Goal: Information Seeking & Learning: Check status

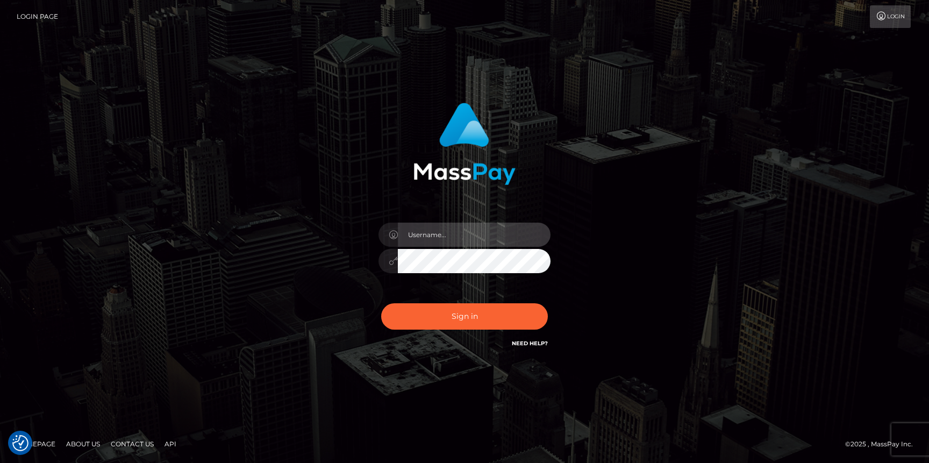
click at [413, 238] on input "text" at bounding box center [474, 235] width 153 height 24
type input "Neel Bhalla"
click at [381, 303] on button "Sign in" at bounding box center [464, 316] width 167 height 26
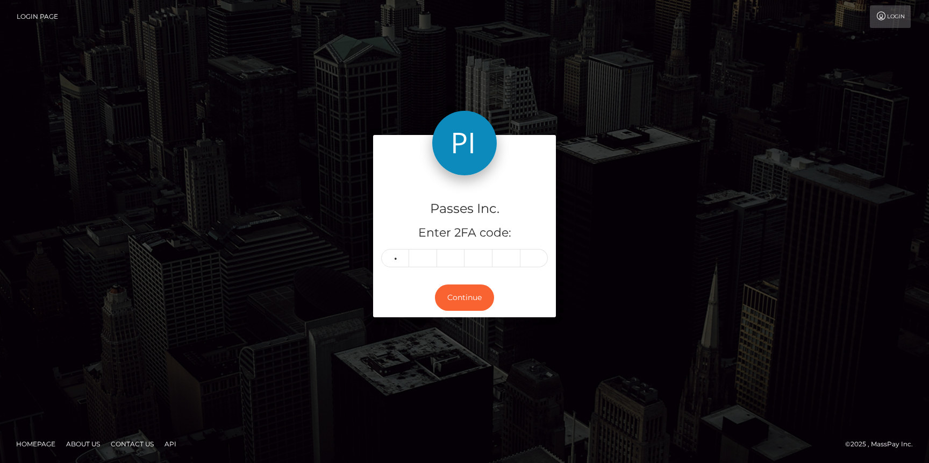
type input "9"
type input "4"
type input "3"
type input "6"
type input "8"
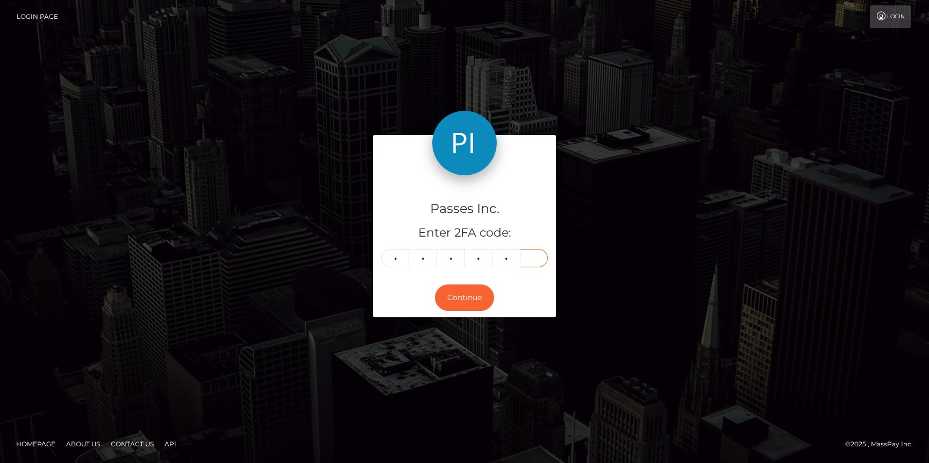
type input "3"
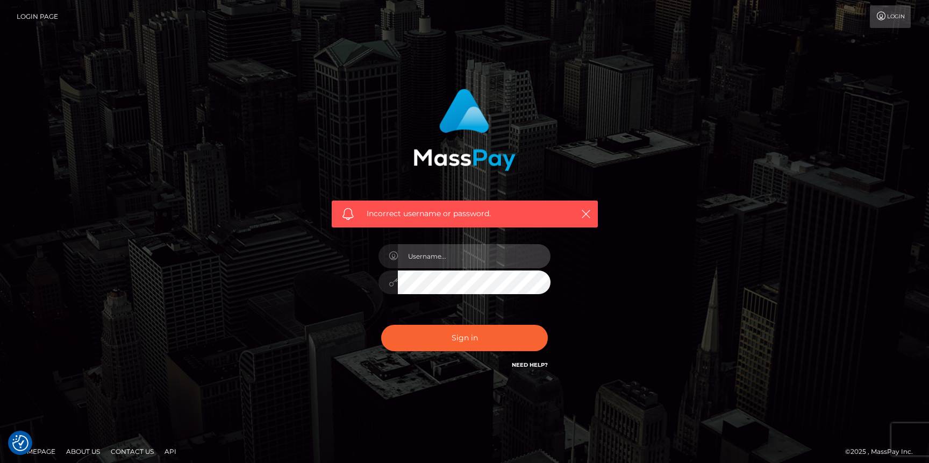
click at [469, 254] on input "text" at bounding box center [474, 256] width 153 height 24
type input "Neel Bhalla"
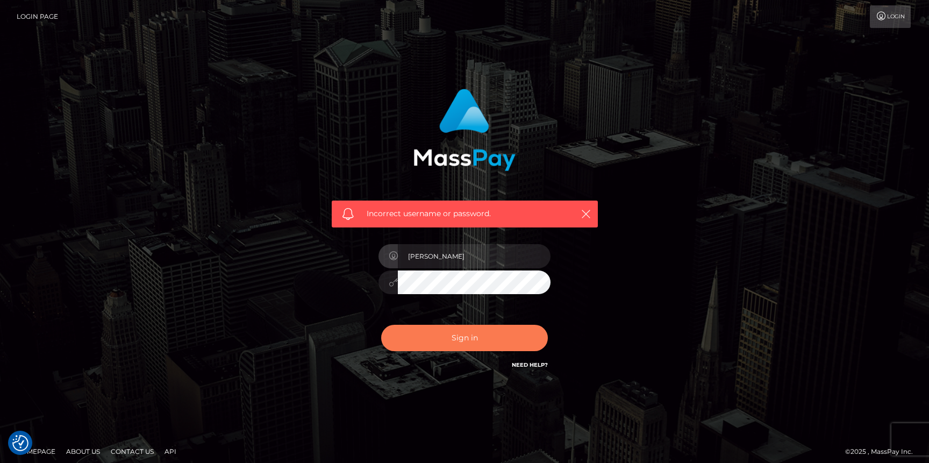
click at [456, 331] on button "Sign in" at bounding box center [464, 338] width 167 height 26
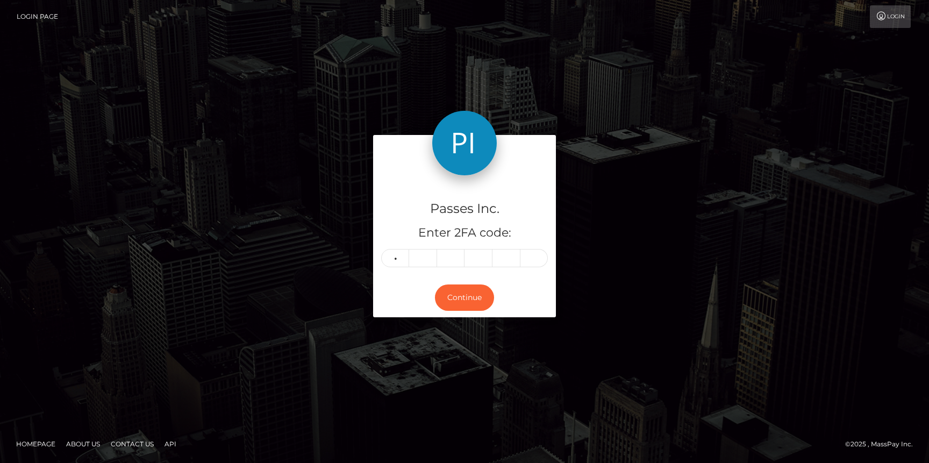
type input "0"
type input "8"
type input "6"
type input "2"
type input "5"
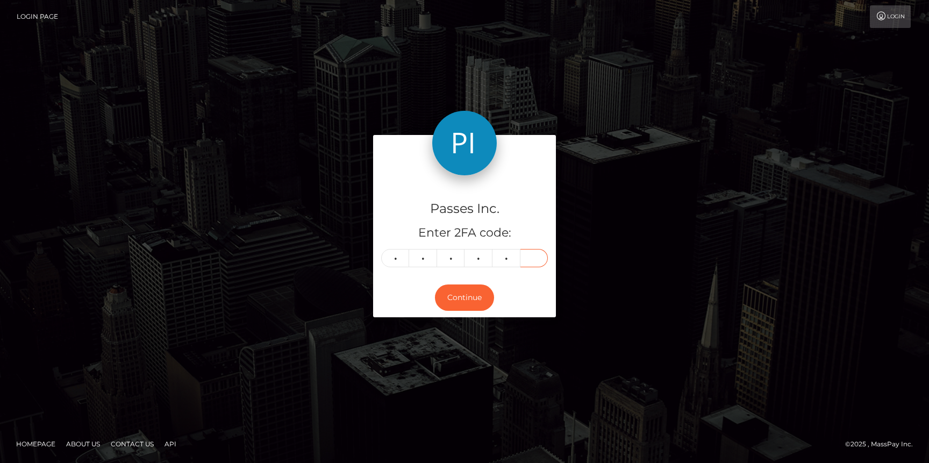
type input "5"
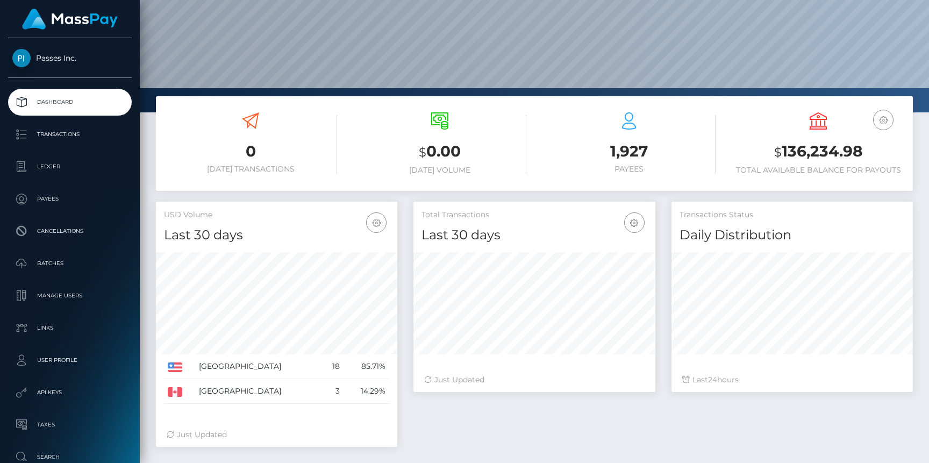
scroll to position [91, 0]
click at [106, 142] on link "Transactions" at bounding box center [70, 134] width 124 height 27
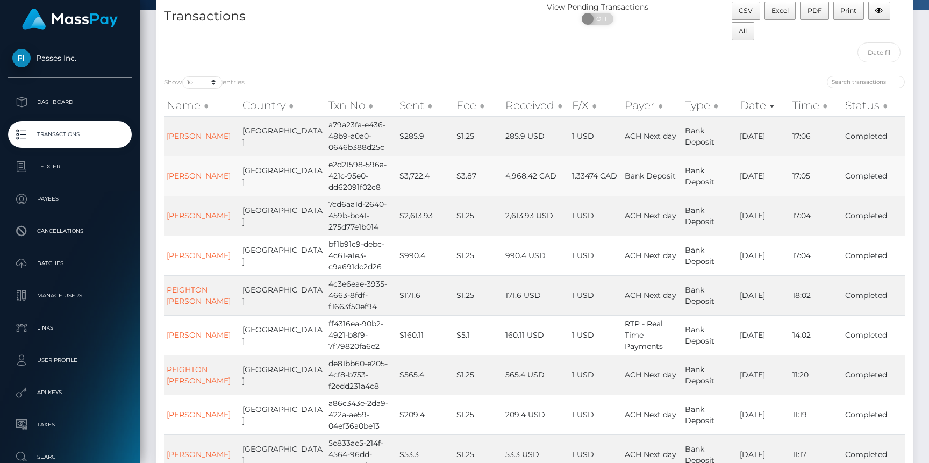
scroll to position [222, 0]
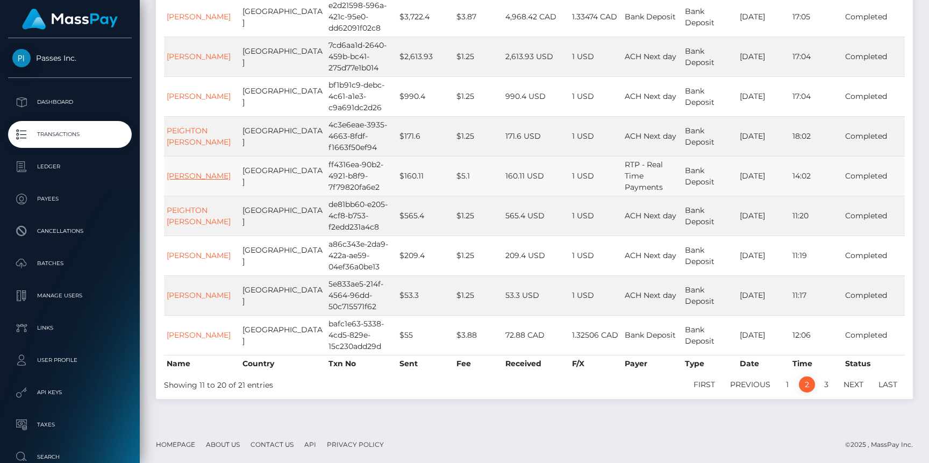
click at [192, 181] on link "[PERSON_NAME]" at bounding box center [199, 176] width 64 height 10
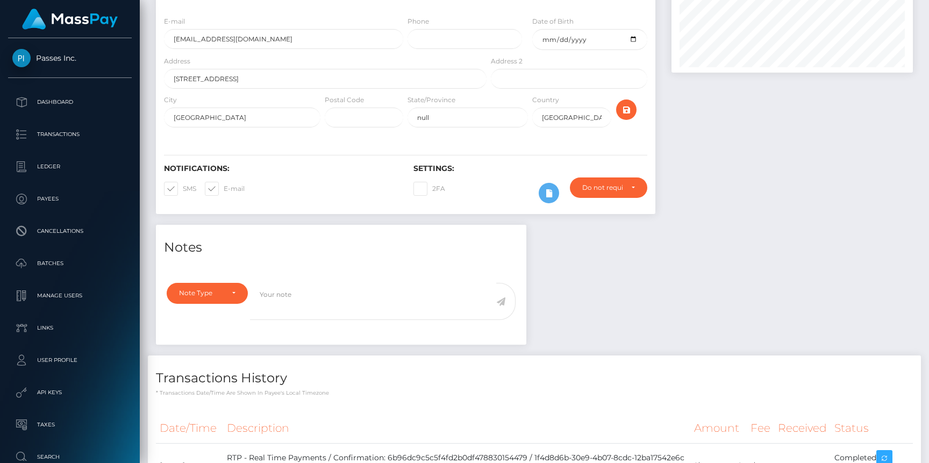
scroll to position [129, 241]
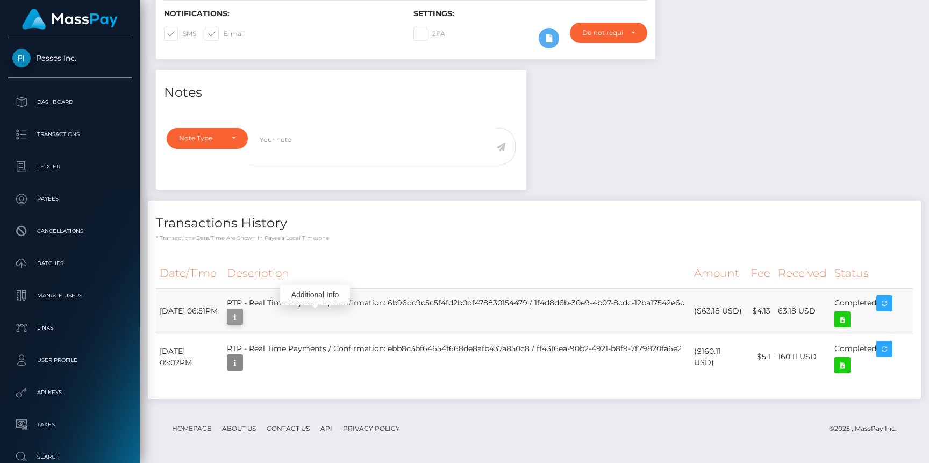
click at [241, 317] on icon "button" at bounding box center [234, 316] width 13 height 13
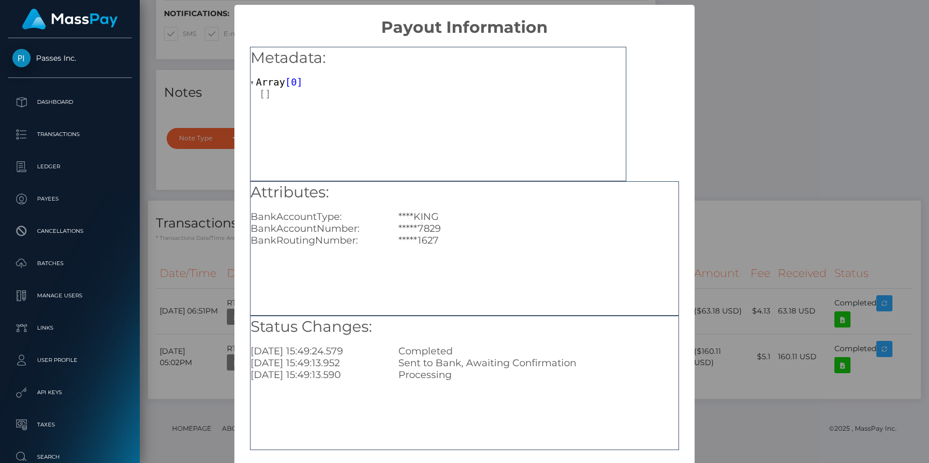
scroll to position [29, 0]
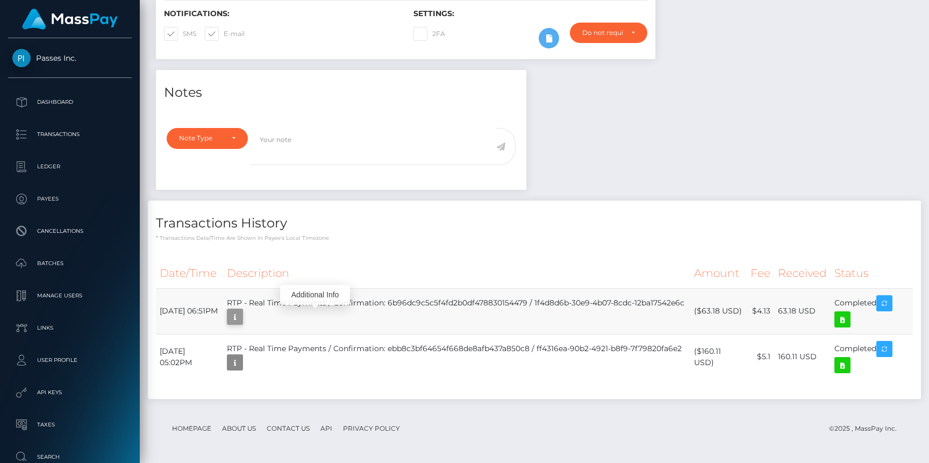
click at [241, 316] on icon "button" at bounding box center [234, 316] width 13 height 13
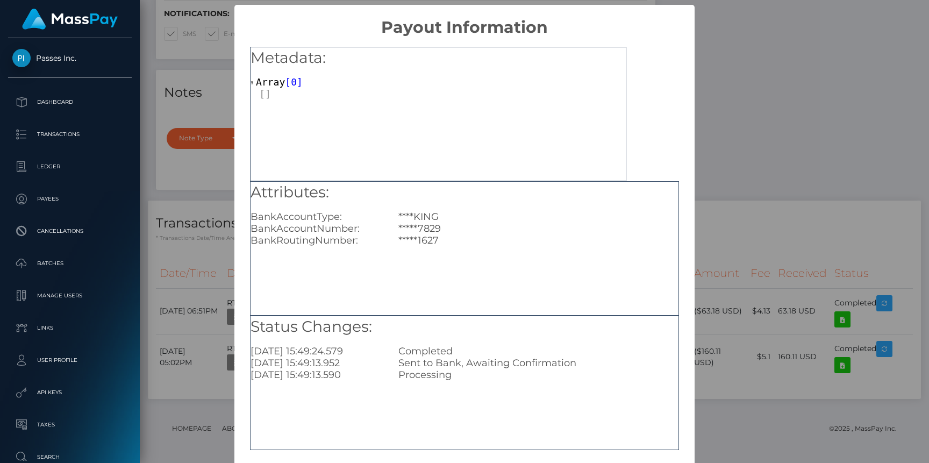
scroll to position [48, 0]
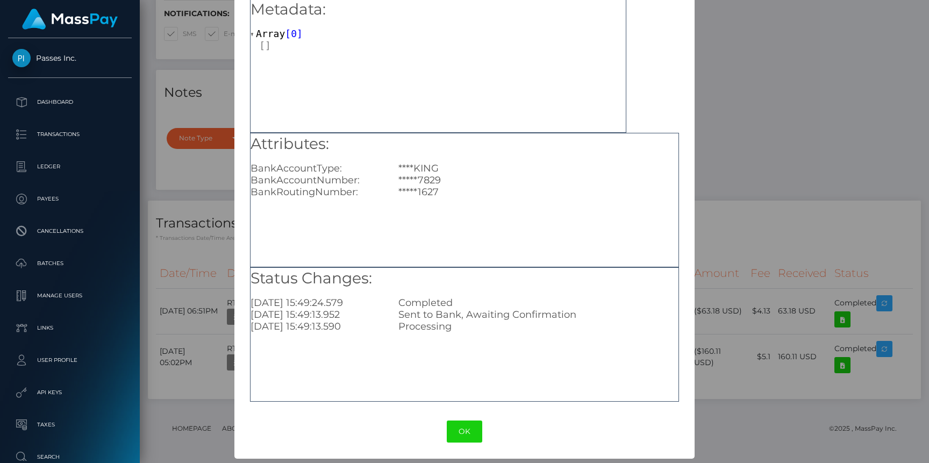
click at [690, 188] on div "Metadata: Array [ 0 ] Attributes: BankAccountType: ****KING BankAccountNumber: …" at bounding box center [464, 197] width 460 height 416
click at [472, 428] on button "OK" at bounding box center [464, 431] width 35 height 22
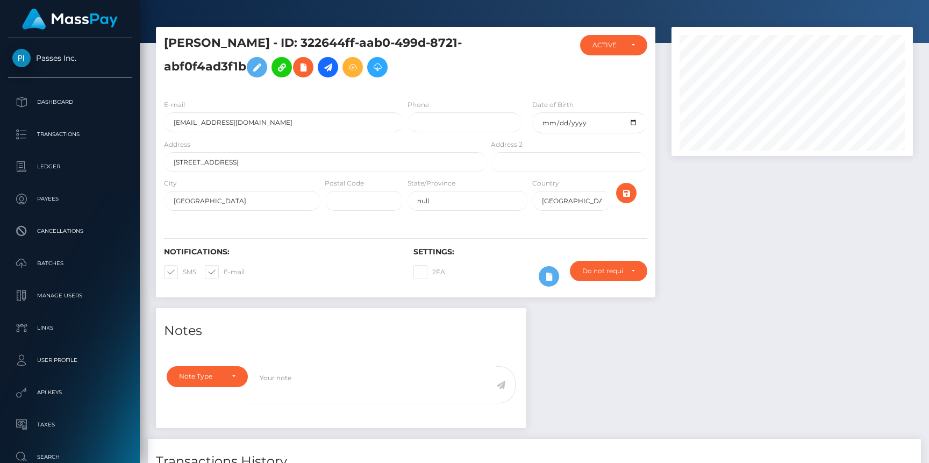
scroll to position [0, 0]
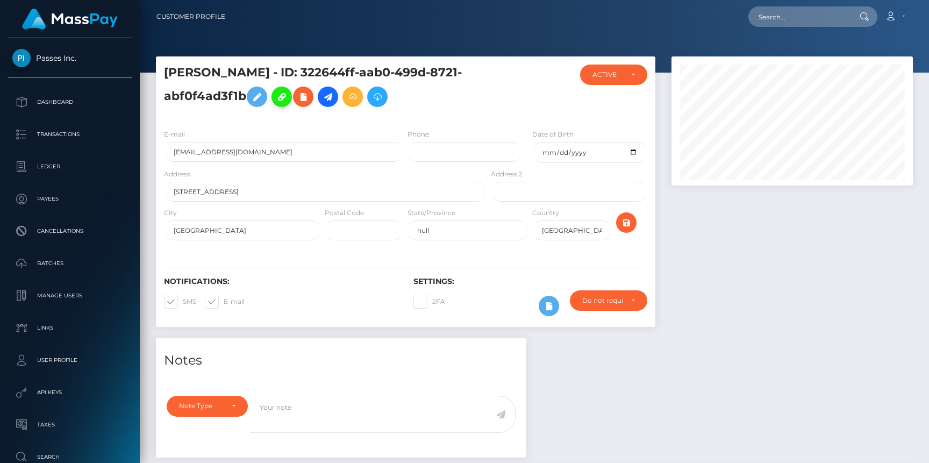
click at [288, 96] on icon at bounding box center [281, 96] width 13 height 13
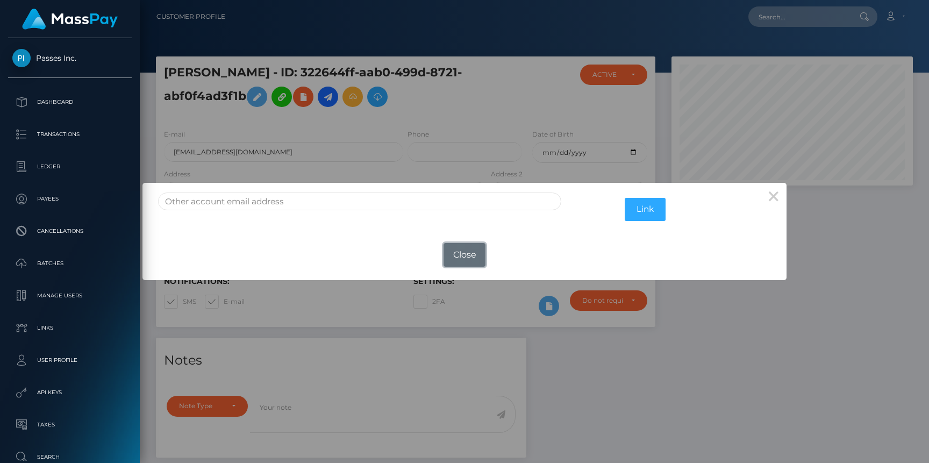
click at [463, 249] on button "Close" at bounding box center [464, 255] width 42 height 24
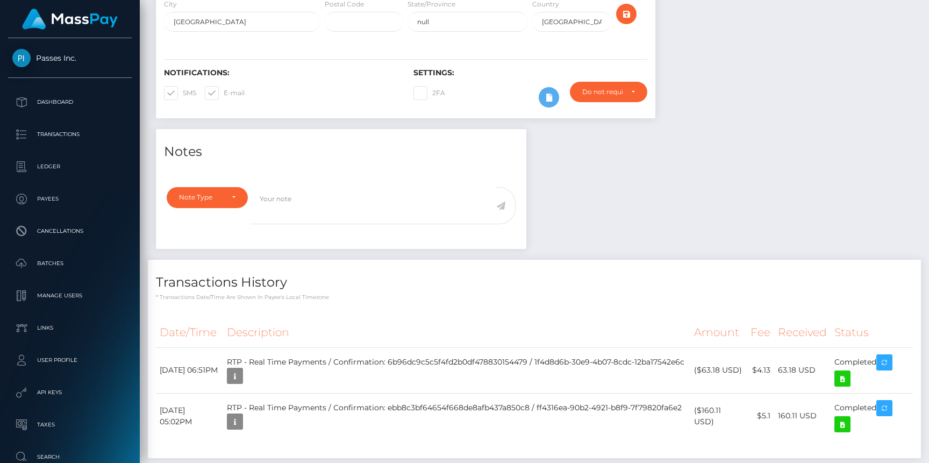
scroll to position [268, 0]
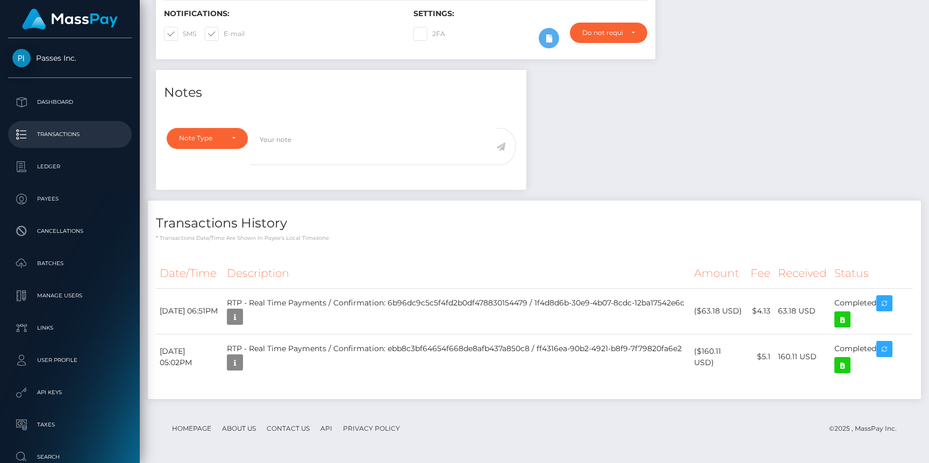
click at [59, 140] on p "Transactions" at bounding box center [69, 134] width 115 height 16
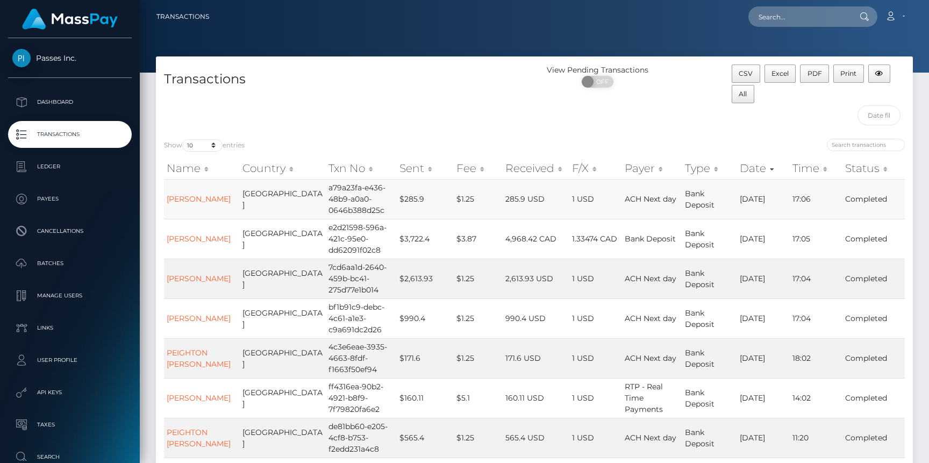
click at [825, 193] on td "17:06" at bounding box center [816, 199] width 53 height 40
click at [825, 194] on td "17:06" at bounding box center [816, 199] width 53 height 40
click at [868, 145] on input "search" at bounding box center [866, 145] width 78 height 12
type input "3"
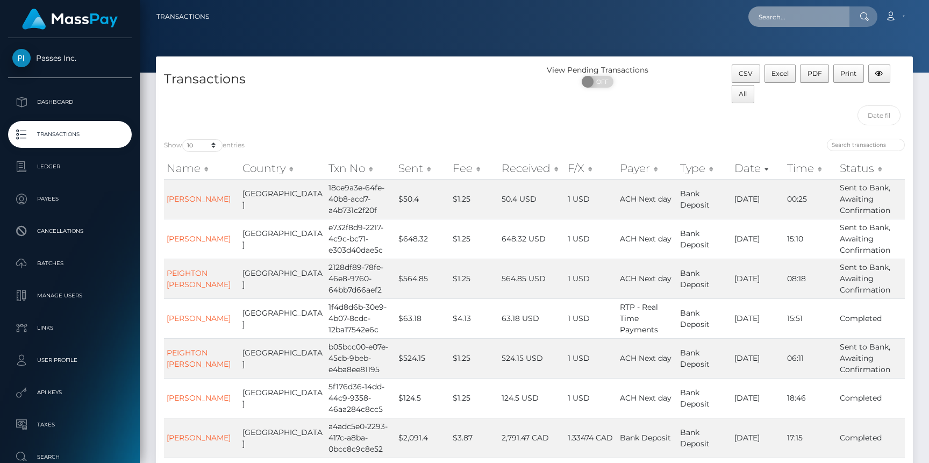
click at [823, 11] on input "text" at bounding box center [798, 16] width 101 height 20
drag, startPoint x: 354, startPoint y: 207, endPoint x: 297, endPoint y: 190, distance: 60.0
click at [326, 190] on td "18ce9a3e-64fe-40b8-acd7-a4b731c2f20f" at bounding box center [361, 199] width 70 height 40
copy td "18ce9a3e-64fe-40b8-acd7-a4b731c2f20f"
click at [795, 22] on input "text" at bounding box center [798, 16] width 101 height 20
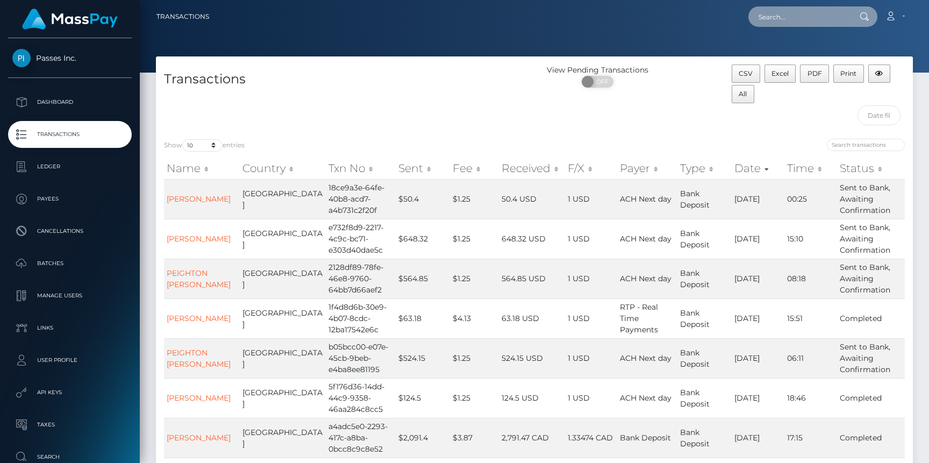
paste input "18ce9a3e-64fe-40b8-acd7-a4b731c2f20f"
type input "18ce9a3e-64fe-40b8-acd7-a4b731c2f20f"
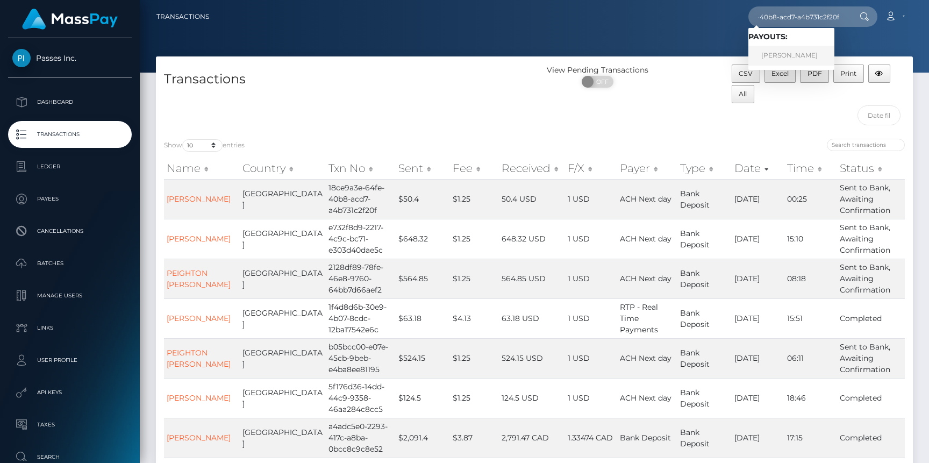
scroll to position [0, 0]
click at [798, 58] on link "[PERSON_NAME]" at bounding box center [791, 56] width 86 height 20
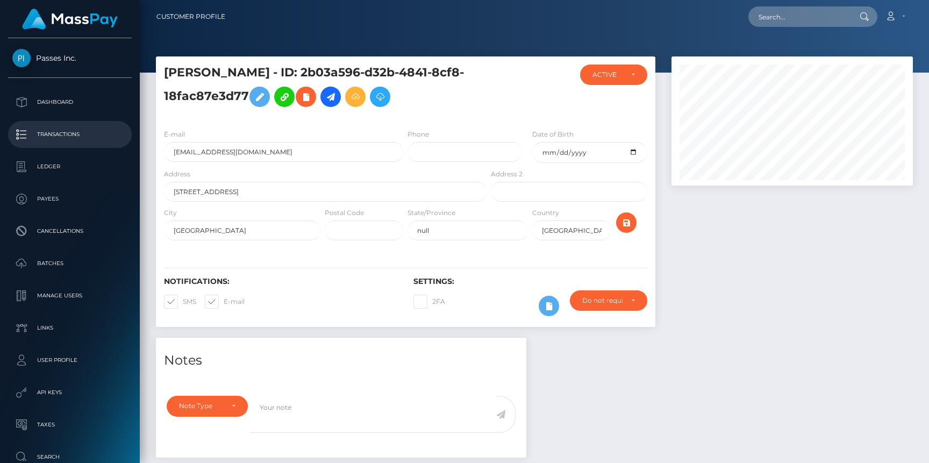
click at [84, 130] on p "Transactions" at bounding box center [69, 134] width 115 height 16
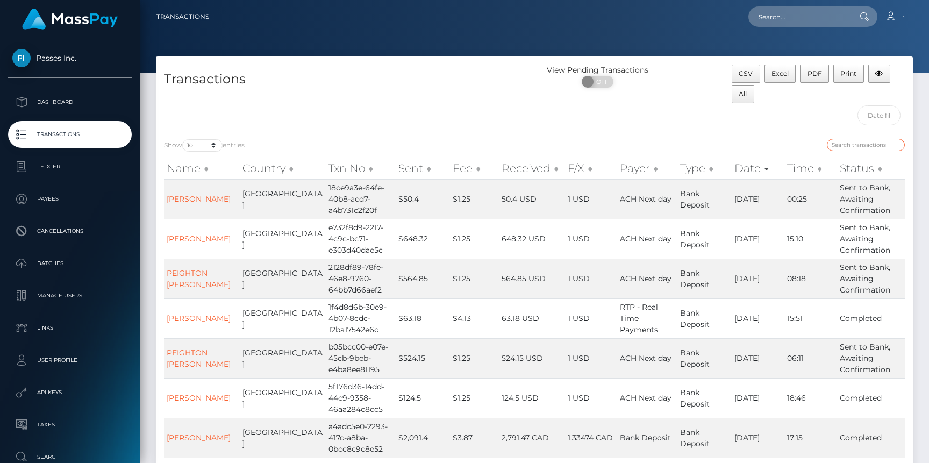
click at [849, 147] on input "search" at bounding box center [866, 145] width 78 height 12
paste input "18ce9a3e-64fe-40b8-acd7-a4b731c2f20f"
type input "18ce9a3e-64fe-40b8-acd7-a4b731c2f20f"
paste input "18ce9a3e-64fe-40b8-acd7-a4b731c2f20f"
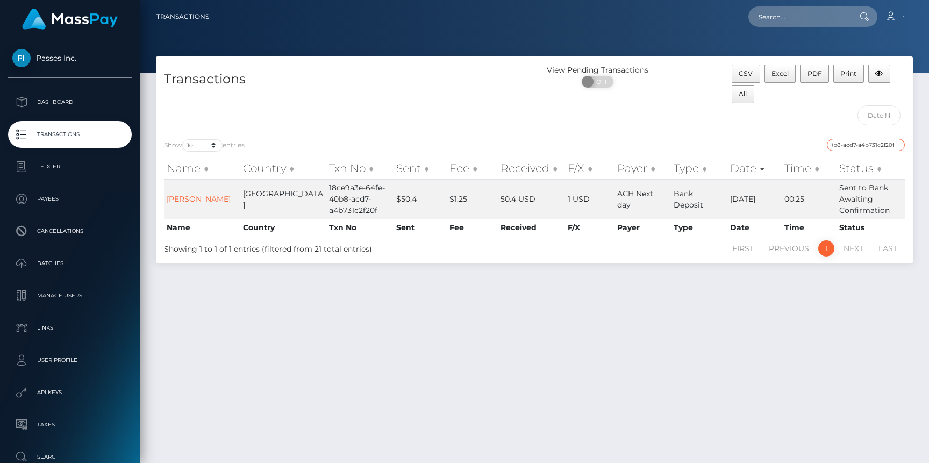
type input "18ce9a3e-64fe-40b8-acd7-a4b731c2f20f"
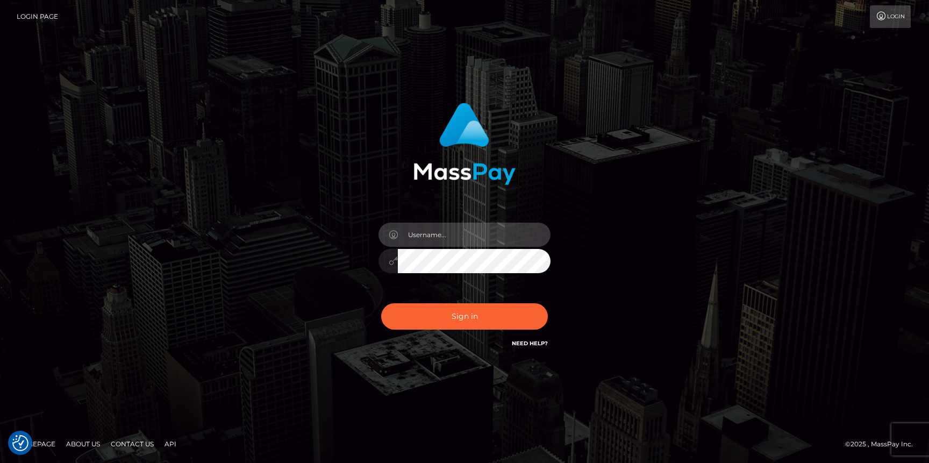
click at [416, 224] on input "text" at bounding box center [474, 235] width 153 height 24
type input "[PERSON_NAME]"
click at [381, 303] on button "Sign in" at bounding box center [464, 316] width 167 height 26
click at [466, 239] on input "text" at bounding box center [474, 235] width 153 height 24
type input "Neel Bhalla"
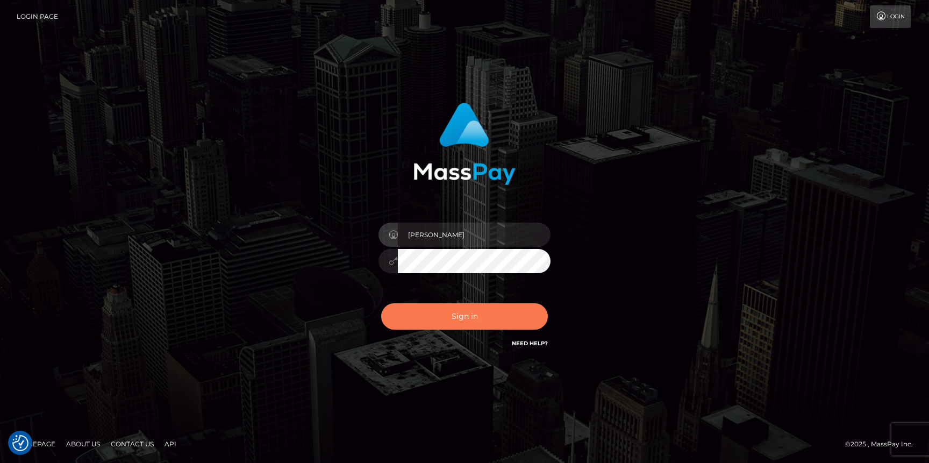
click at [443, 316] on button "Sign in" at bounding box center [464, 316] width 167 height 26
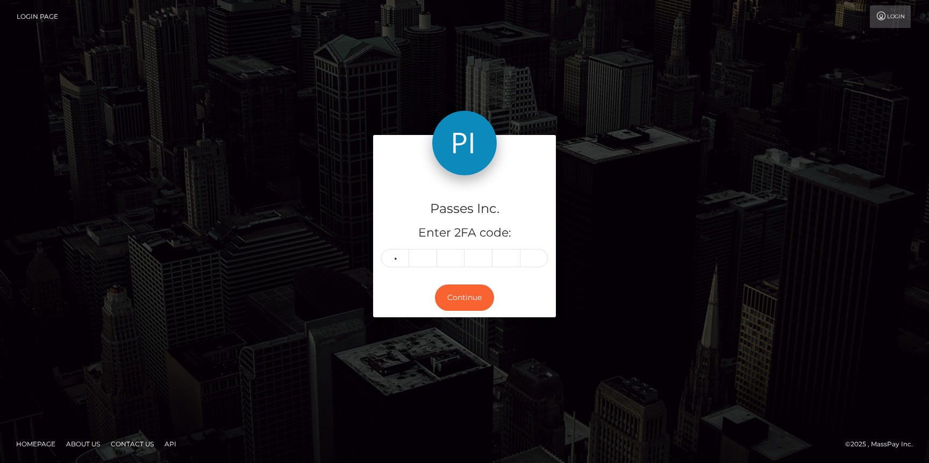
type input "5"
type input "0"
type input "5"
type input "2"
type input "3"
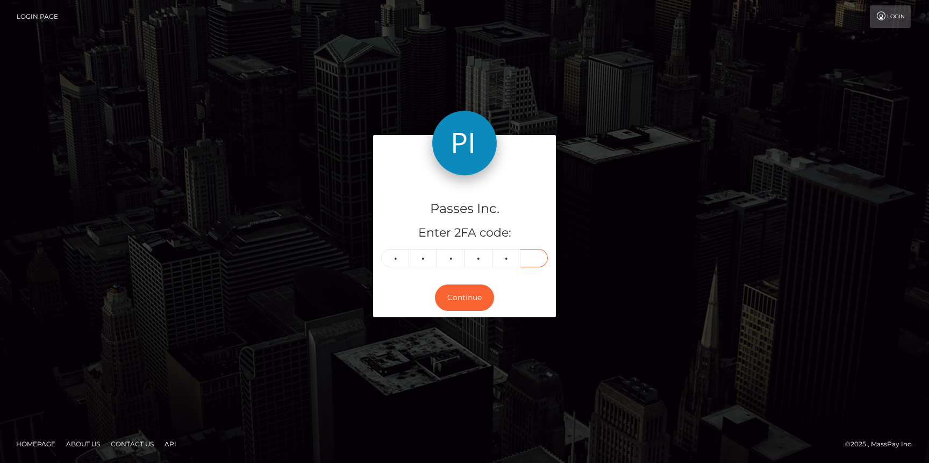
type input "1"
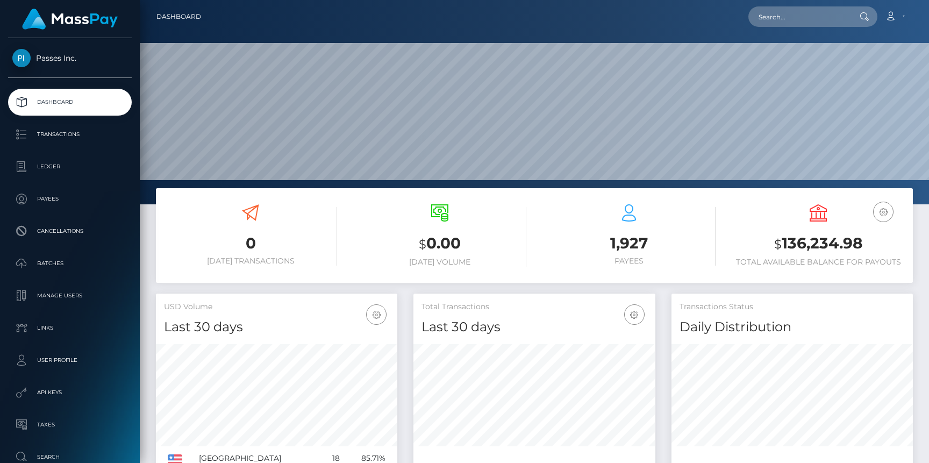
scroll to position [190, 241]
click at [789, 2] on nav "Dashboard Loading... Loading... Account Edit Profile" at bounding box center [534, 16] width 789 height 33
click at [789, 10] on input "text" at bounding box center [798, 16] width 101 height 20
paste input "887475"
type input "887475"
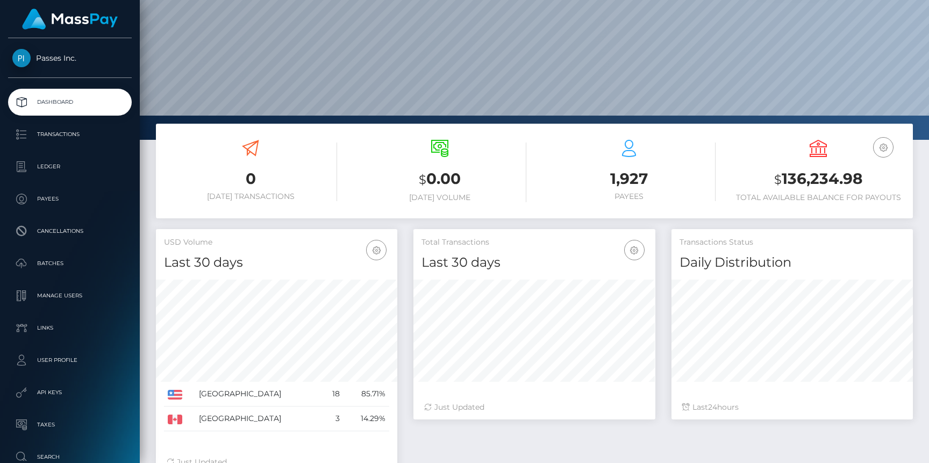
scroll to position [62, 0]
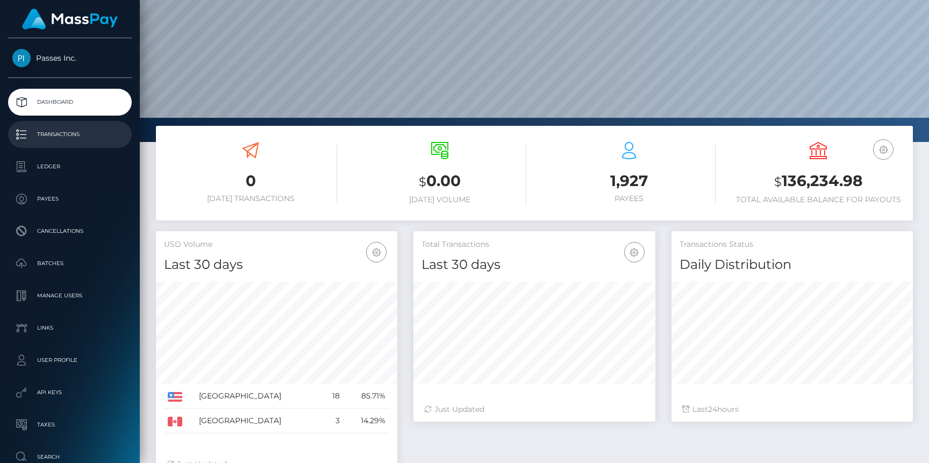
click at [90, 140] on p "Transactions" at bounding box center [69, 134] width 115 height 16
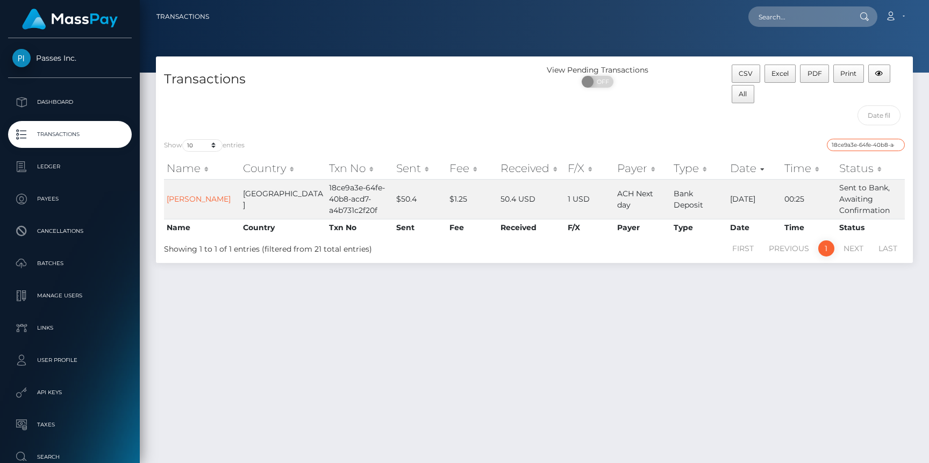
click at [854, 147] on input "18ce9a3e-64fe-40b8-acd7-a4b731c2f20f" at bounding box center [866, 145] width 78 height 12
paste input "a86c343e-2da9-422a-ae59-04ef36a0be13"
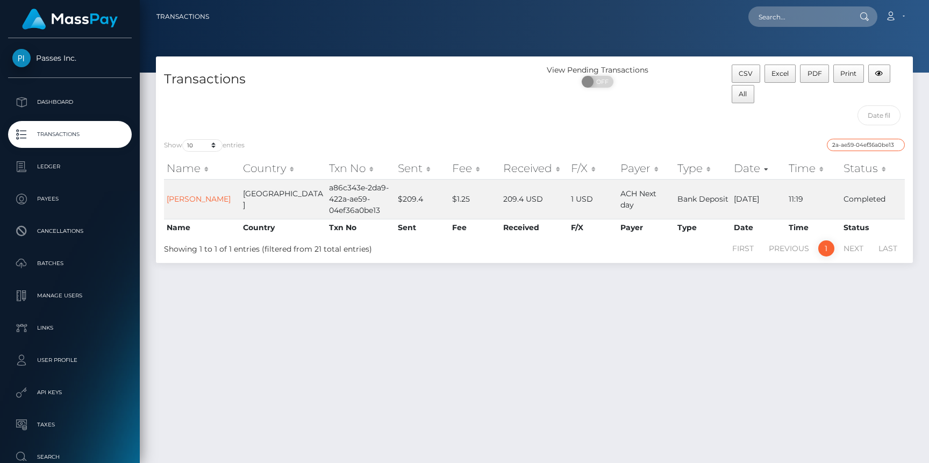
type input "a86c343e-2da9-422a-ae59-04ef36a0be13"
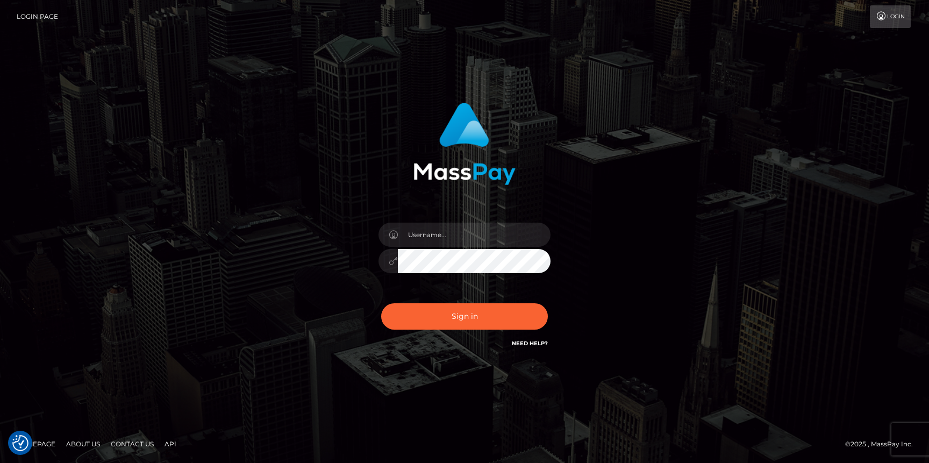
click at [406, 219] on div at bounding box center [464, 255] width 188 height 82
click at [412, 227] on input "text" at bounding box center [474, 235] width 153 height 24
type input "Neel Bhalla"
click at [381, 303] on button "Sign in" at bounding box center [464, 316] width 167 height 26
click at [484, 236] on input "text" at bounding box center [474, 235] width 153 height 24
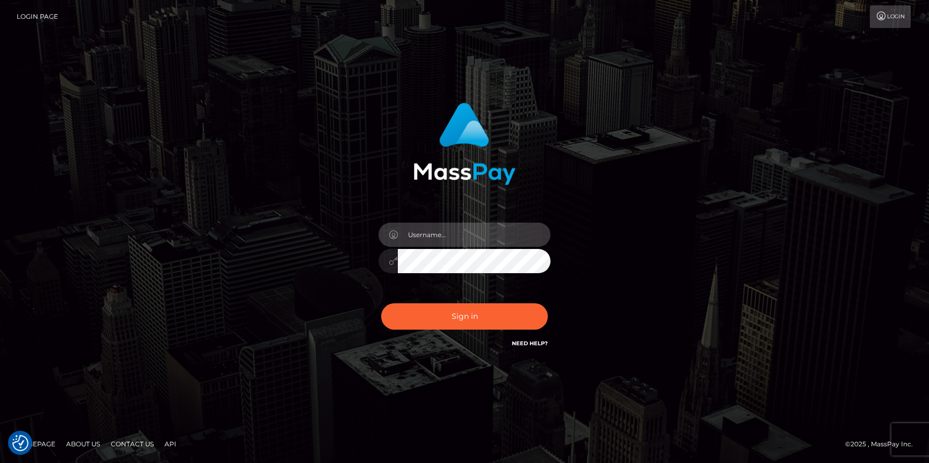
type input "[PERSON_NAME]"
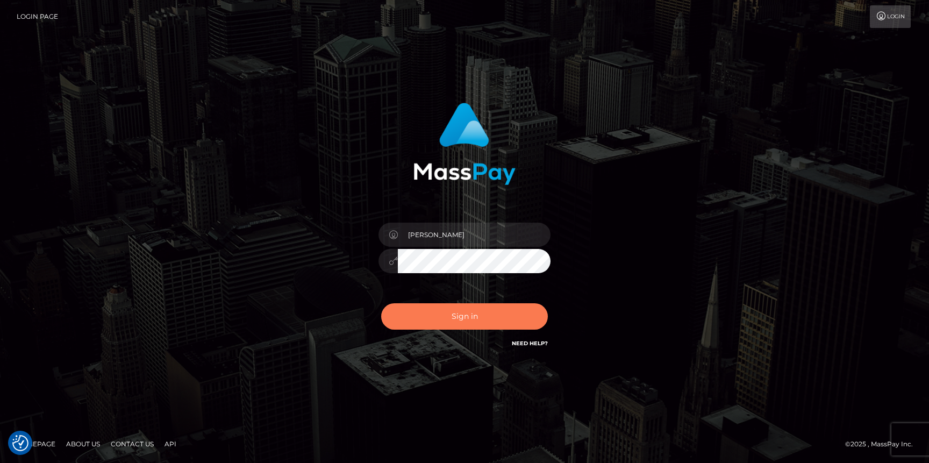
click at [467, 327] on button "Sign in" at bounding box center [464, 316] width 167 height 26
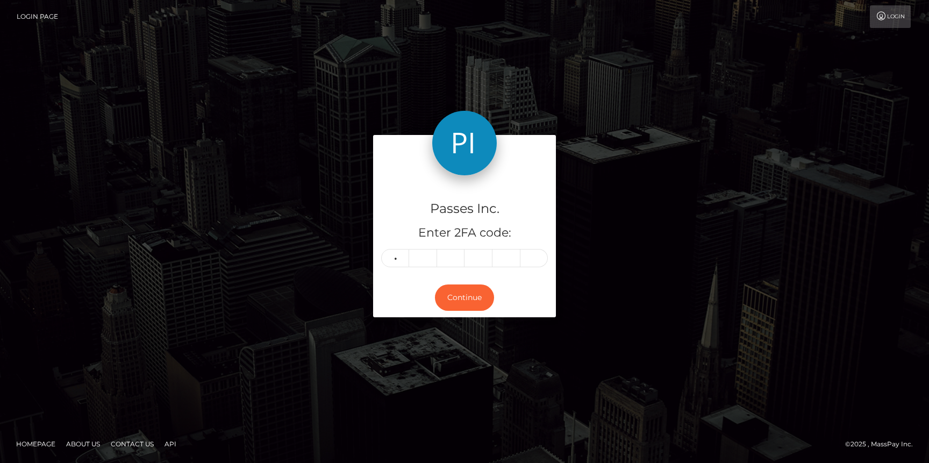
type input "7"
type input "3"
type input "9"
type input "4"
type input "7"
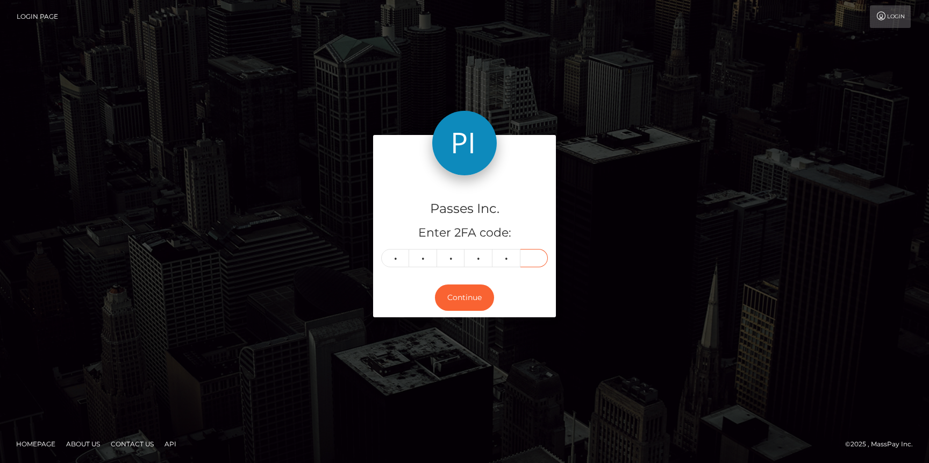
type input "3"
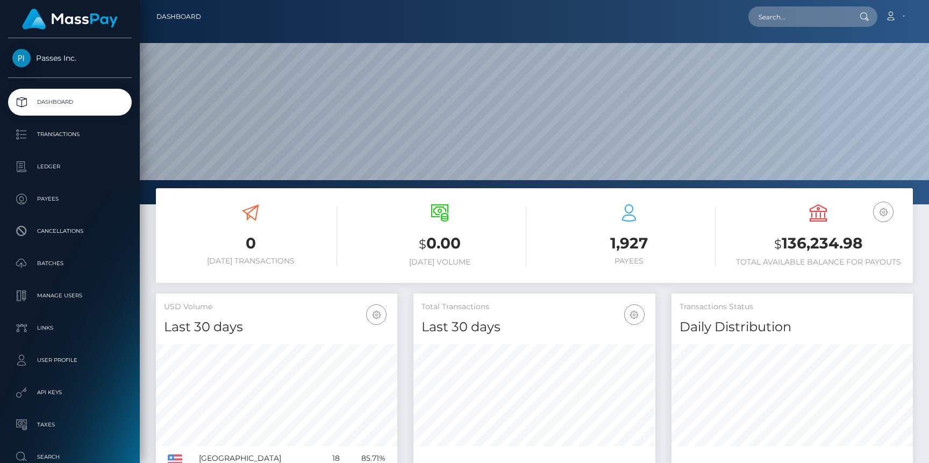
scroll to position [190, 241]
click at [72, 128] on p "Transactions" at bounding box center [69, 134] width 115 height 16
